Goal: Use online tool/utility: Use online tool/utility

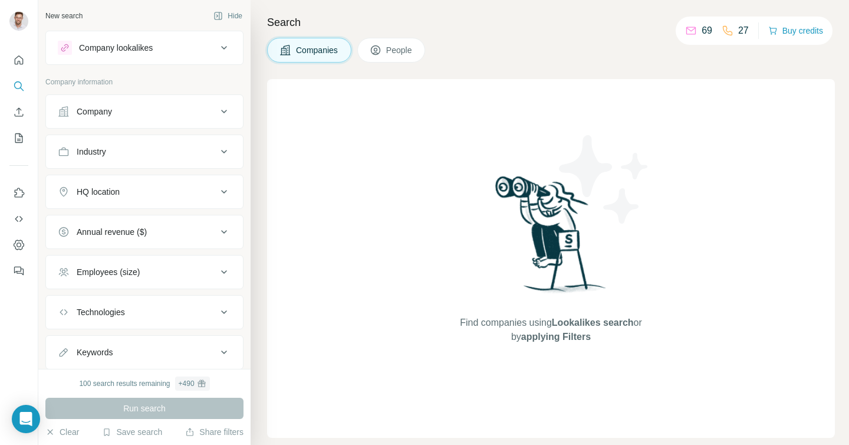
click at [126, 100] on button "Company" at bounding box center [144, 111] width 197 height 28
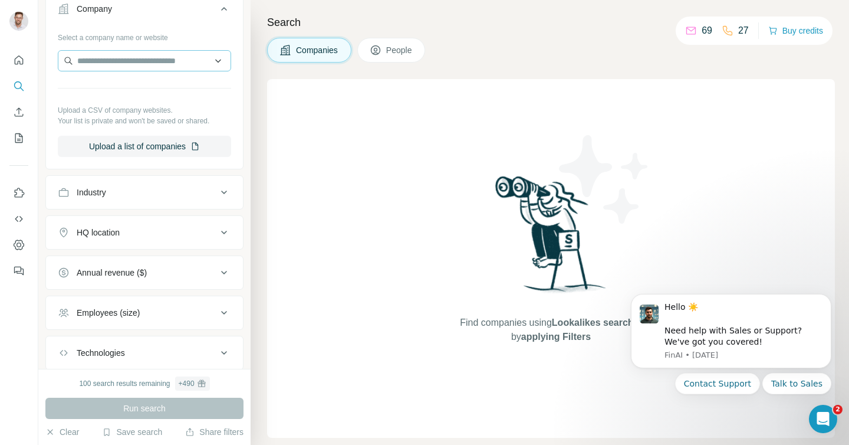
scroll to position [160, 0]
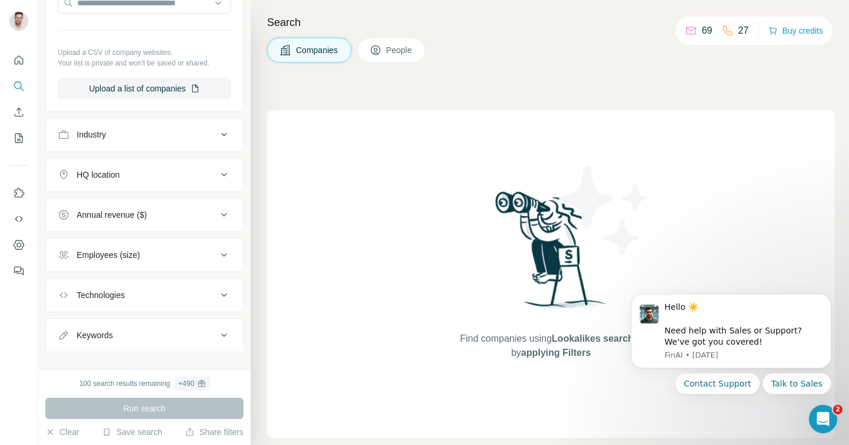
click at [144, 147] on button "Industry" at bounding box center [144, 134] width 197 height 28
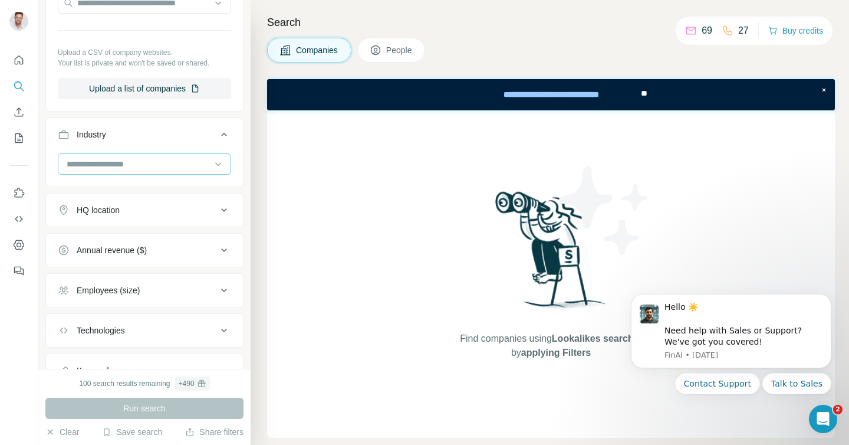
scroll to position [0, 0]
click at [142, 167] on input at bounding box center [138, 163] width 146 height 13
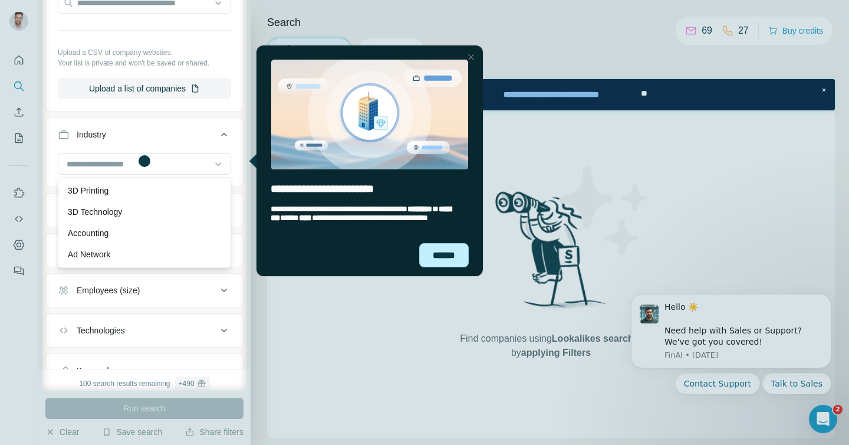
click at [444, 264] on div "******" at bounding box center [444, 255] width 50 height 24
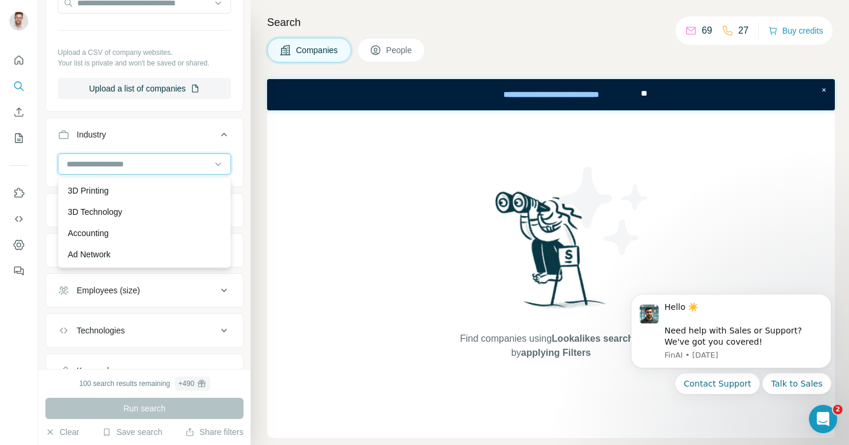
click at [114, 160] on input at bounding box center [138, 163] width 146 height 13
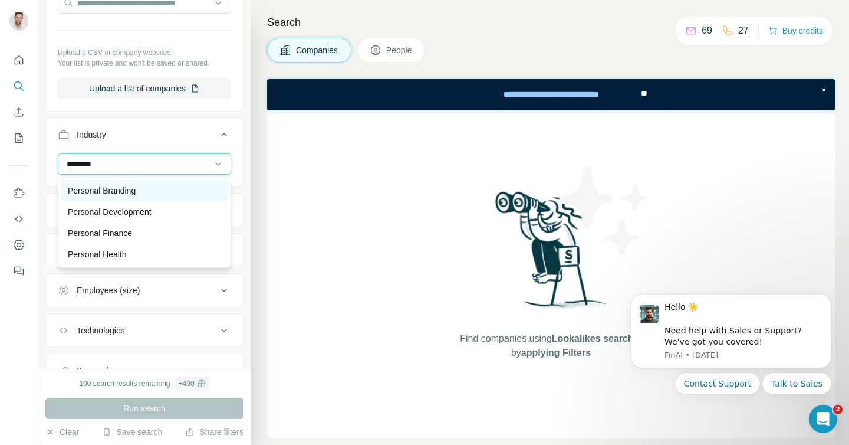
type input "********"
click at [114, 199] on div "Personal Branding" at bounding box center [145, 190] width 168 height 21
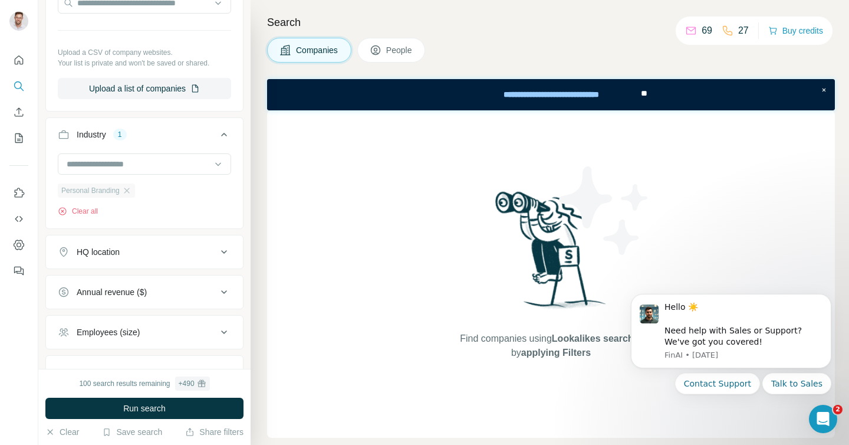
click at [110, 195] on span "Personal Branding" at bounding box center [90, 190] width 58 height 11
click at [73, 212] on button "Clear all" at bounding box center [78, 211] width 40 height 11
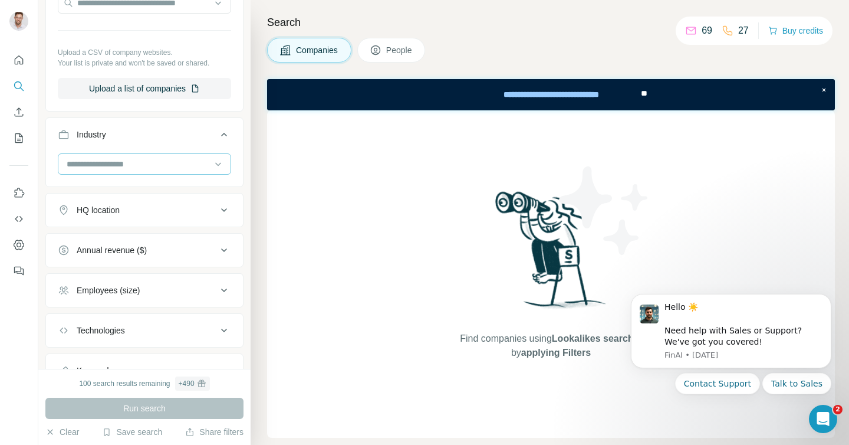
click at [103, 164] on input at bounding box center [138, 163] width 146 height 13
click at [129, 218] on button "HQ location" at bounding box center [144, 210] width 197 height 28
